Goal: Information Seeking & Learning: Learn about a topic

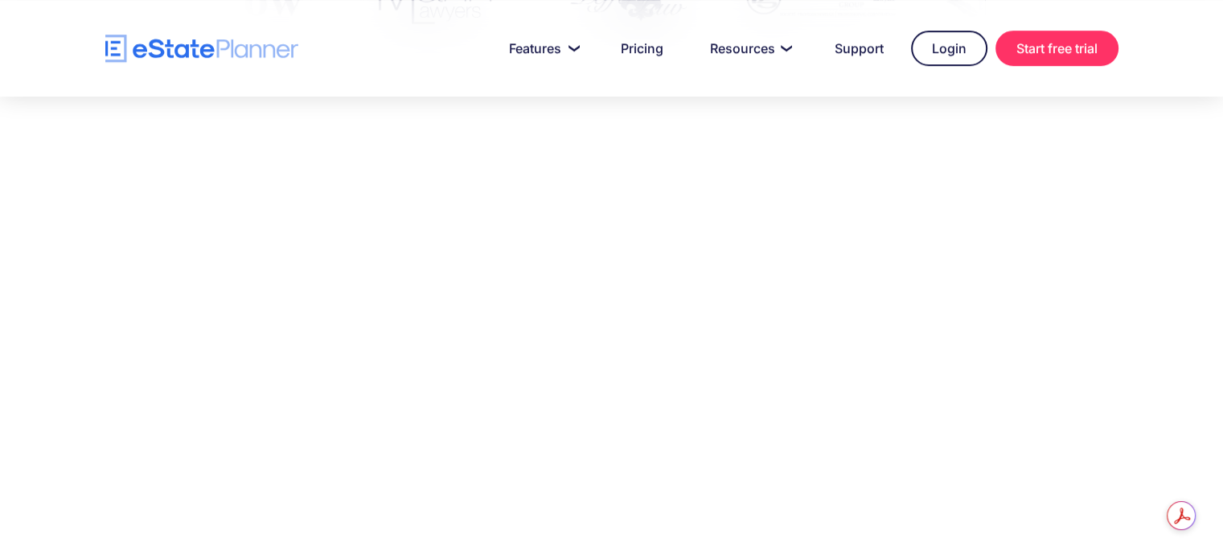
scroll to position [342, 0]
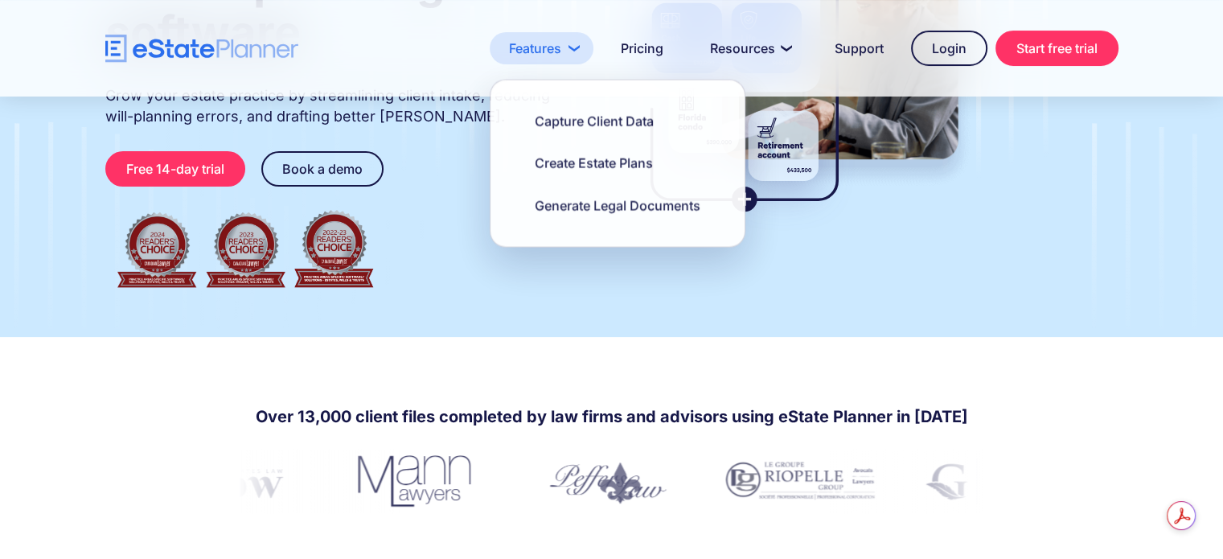
click at [543, 43] on link "Features" at bounding box center [542, 48] width 104 height 32
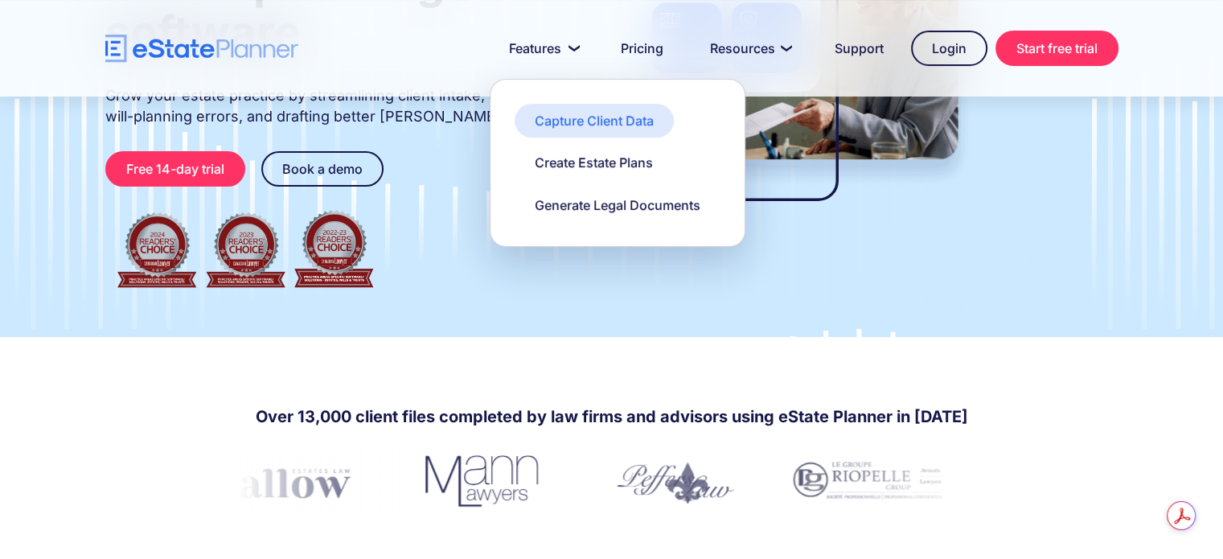
click at [560, 118] on div "Capture Client Data" at bounding box center [594, 121] width 119 height 18
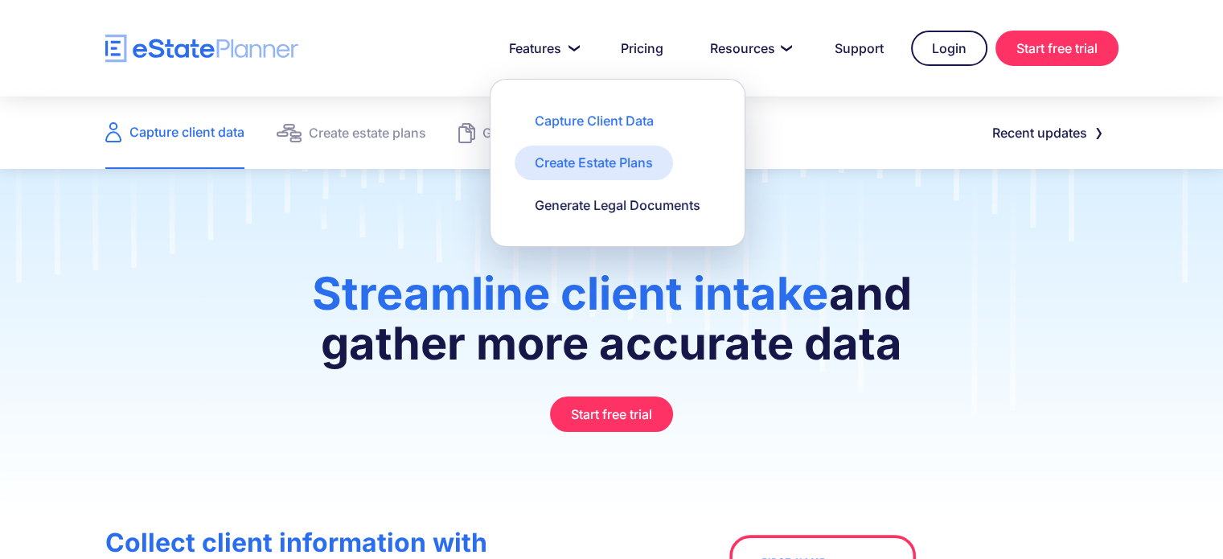
click at [572, 158] on div "Create Estate Plans" at bounding box center [594, 163] width 118 height 18
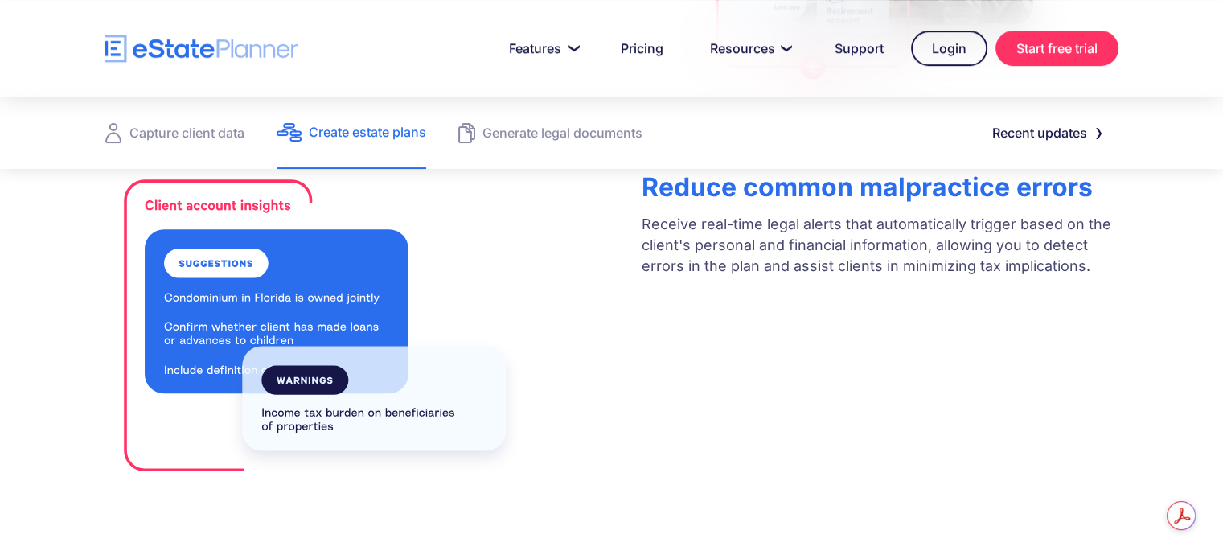
scroll to position [804, 0]
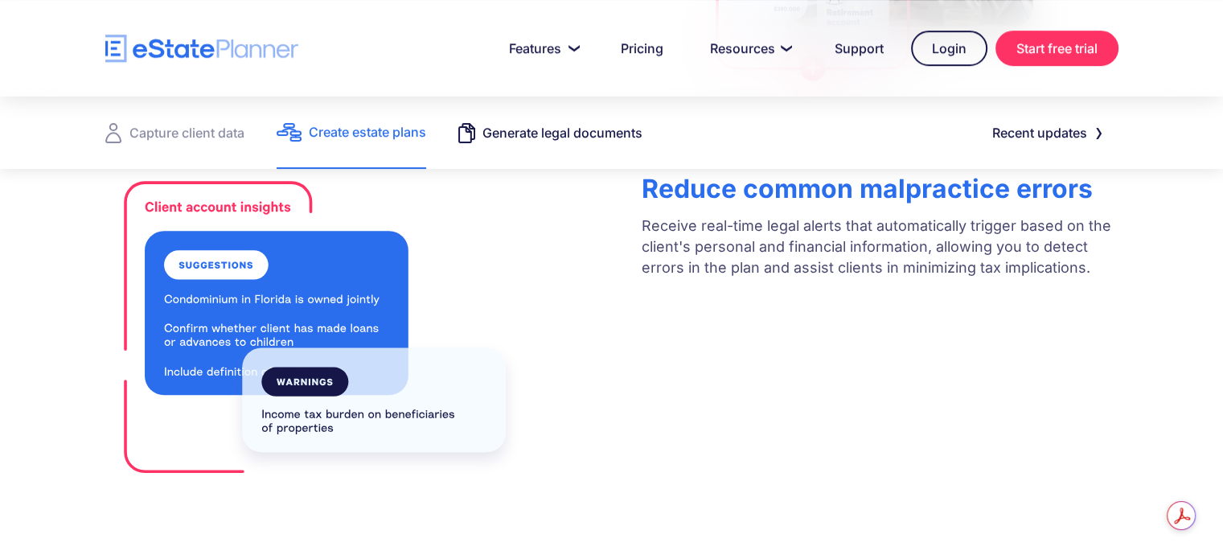
click at [597, 117] on link "Generate legal documents" at bounding box center [550, 132] width 184 height 72
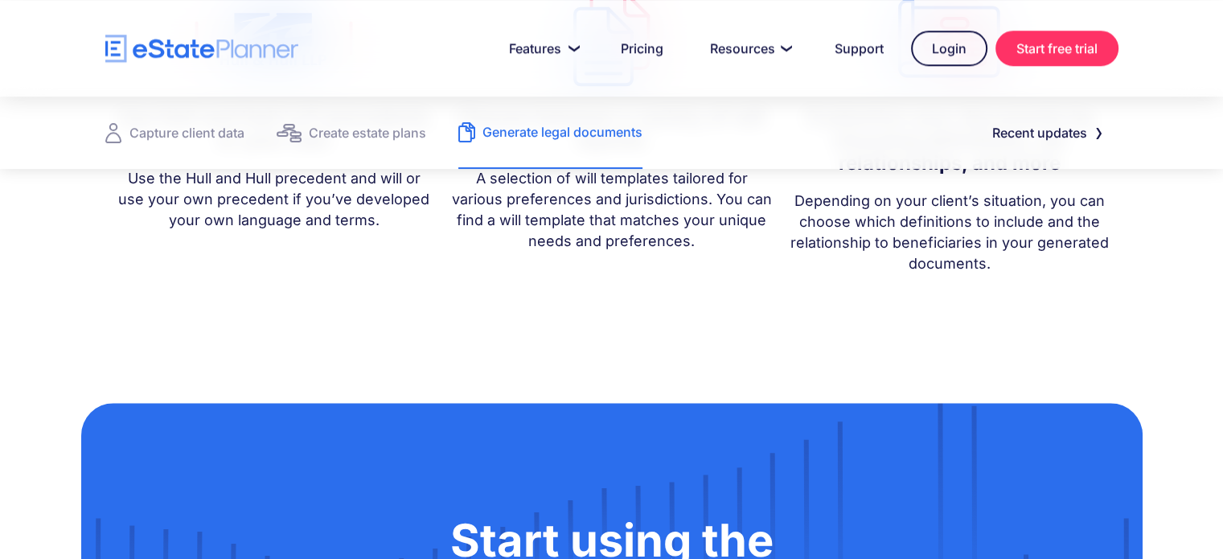
scroll to position [1367, 0]
